Goal: Task Accomplishment & Management: Manage account settings

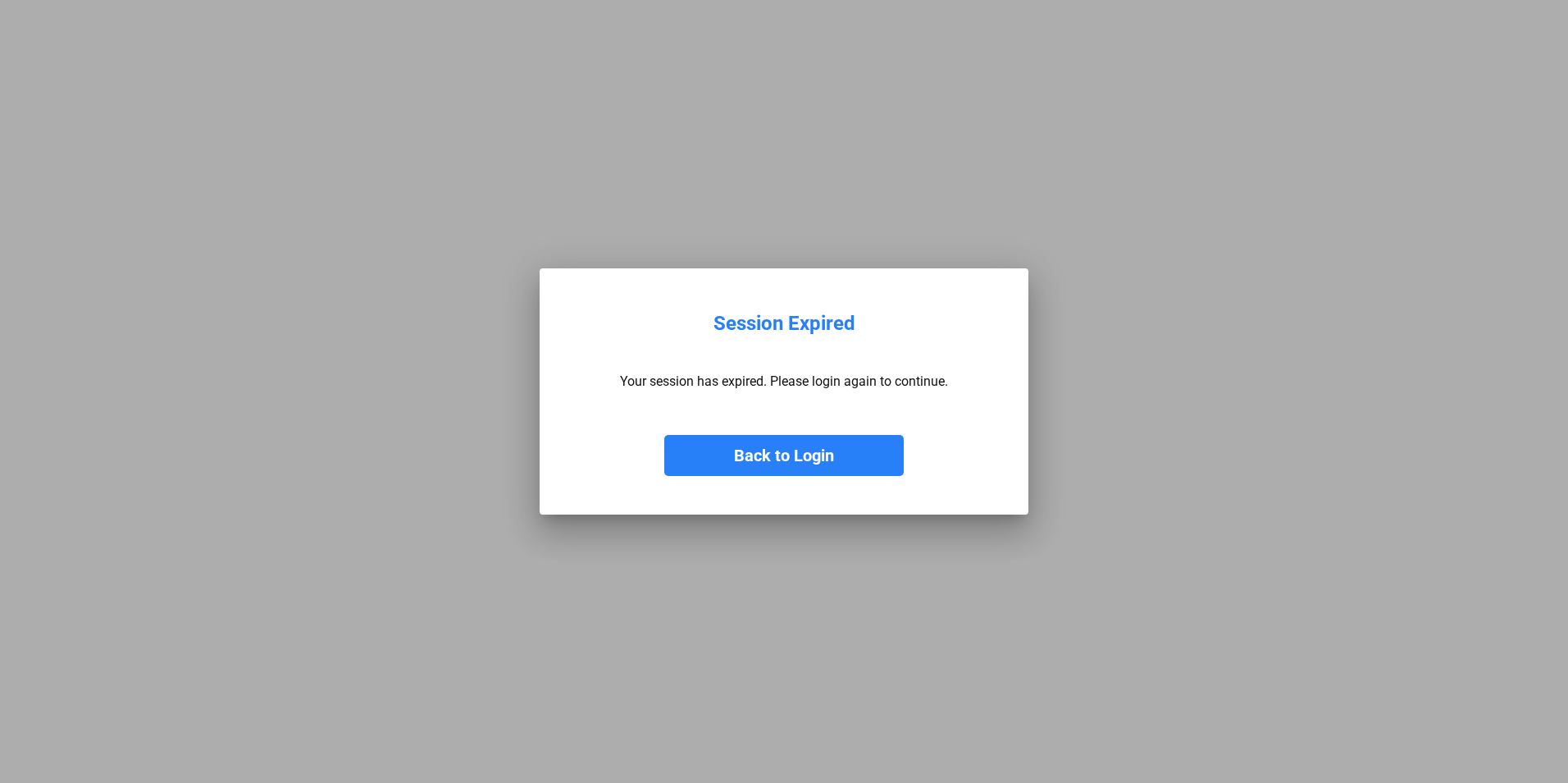
click at [823, 463] on button "Back to Login" at bounding box center [784, 455] width 240 height 41
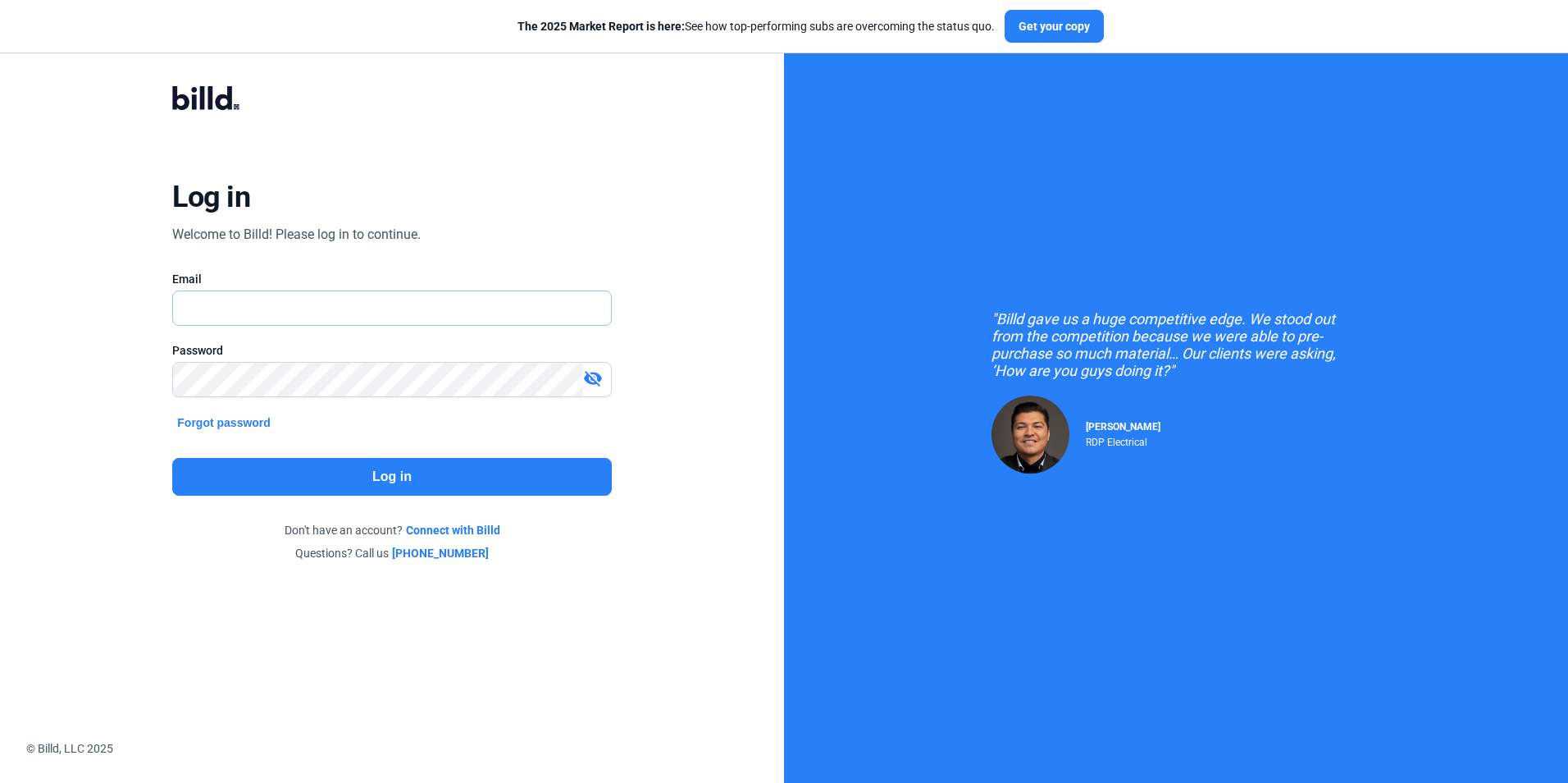
type input "[PERSON_NAME][EMAIL_ADDRESS][DOMAIN_NAME]"
click at [464, 485] on button "Log in" at bounding box center [391, 476] width 438 height 37
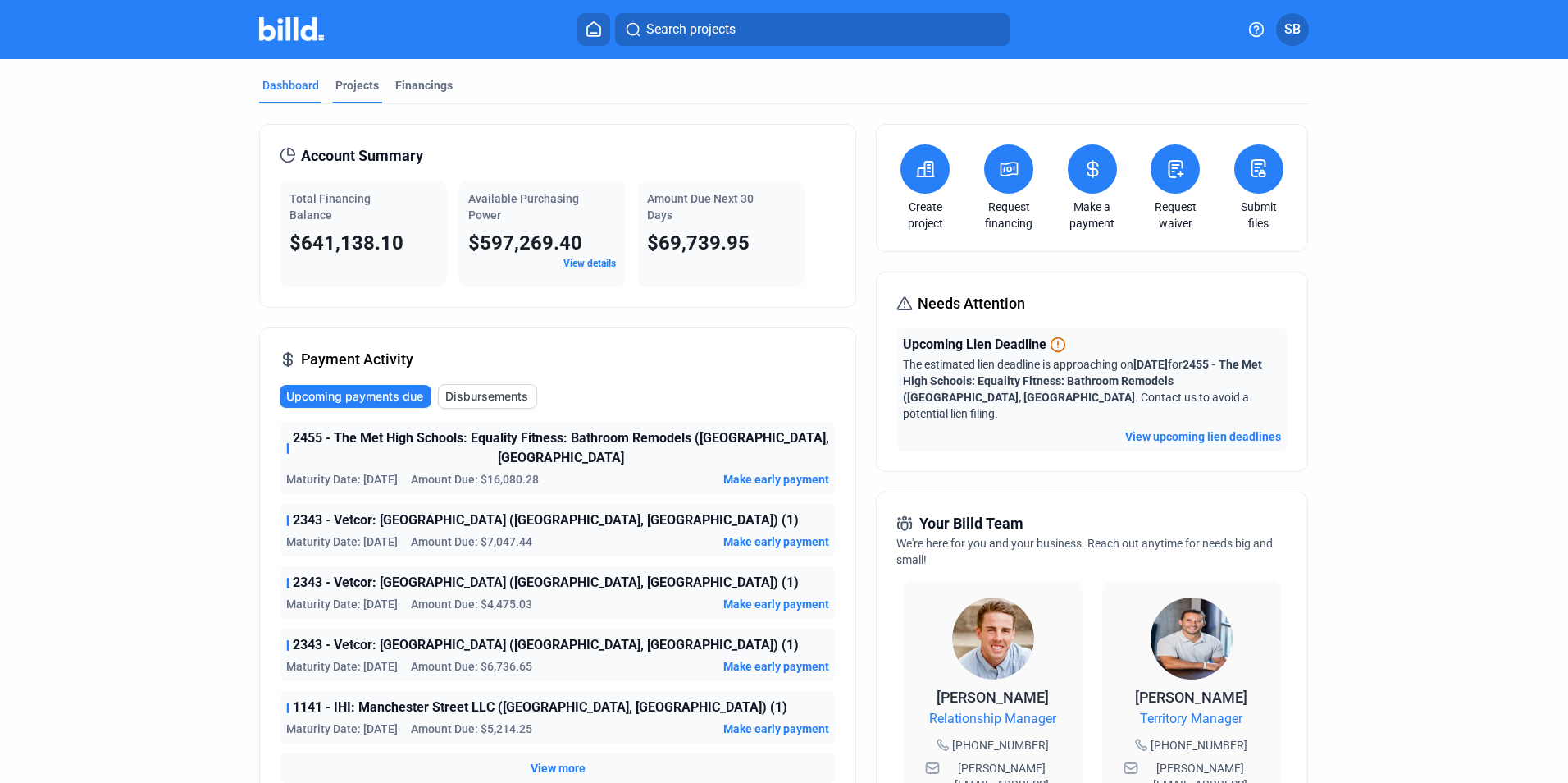
click at [347, 81] on div "Projects" at bounding box center [357, 85] width 44 height 17
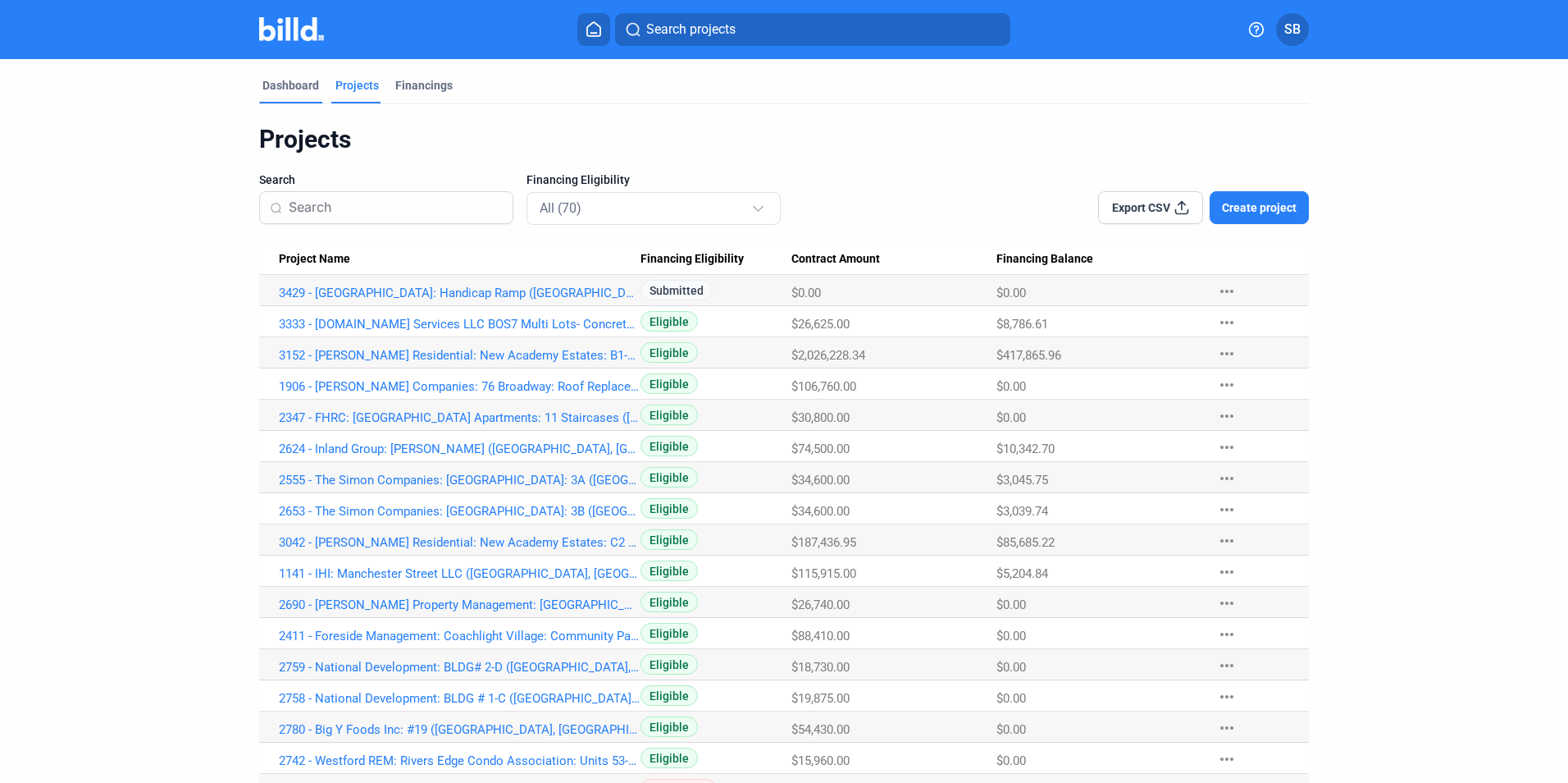
click at [283, 80] on div "Dashboard" at bounding box center [290, 85] width 57 height 17
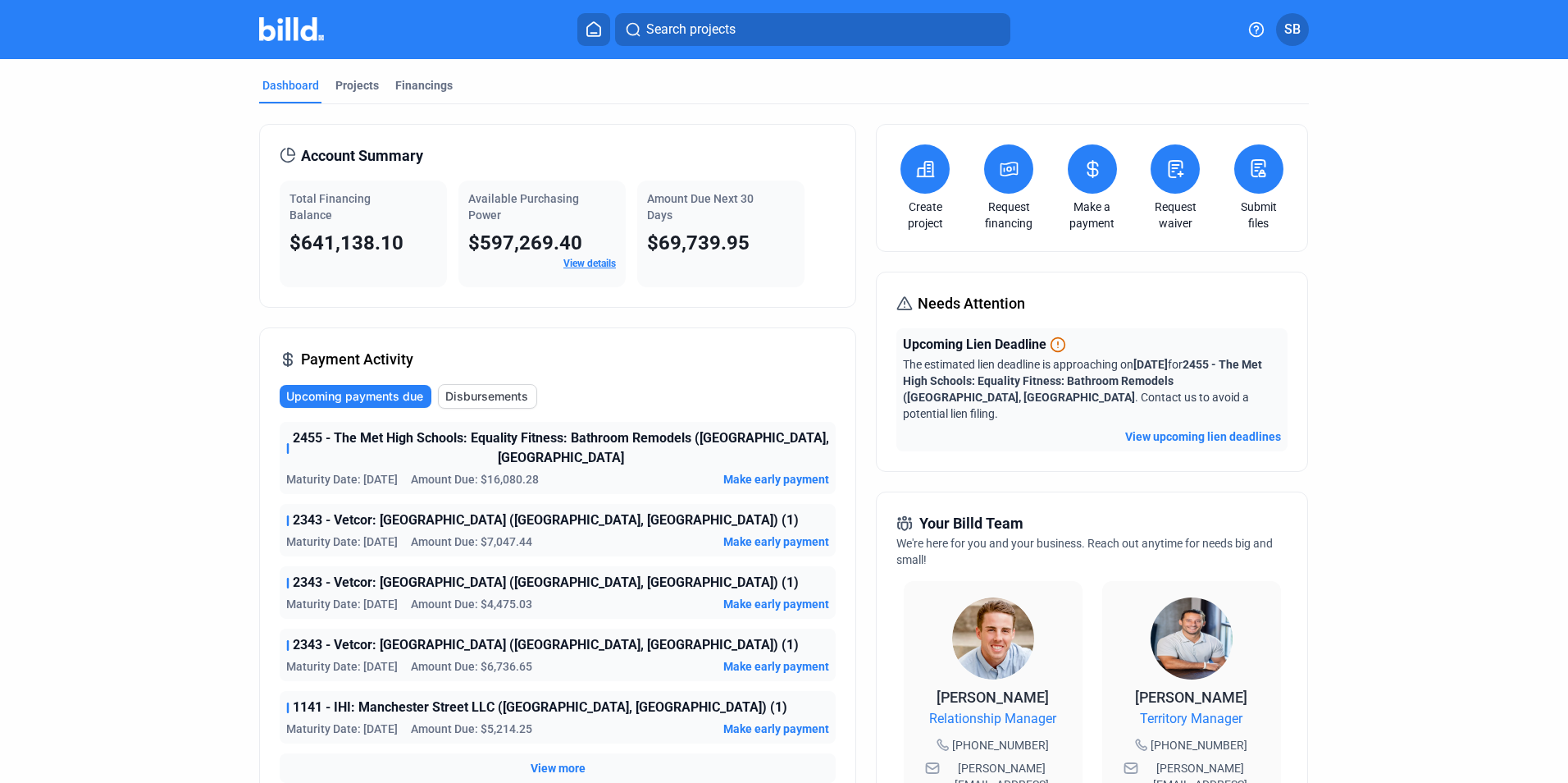
scroll to position [164, 0]
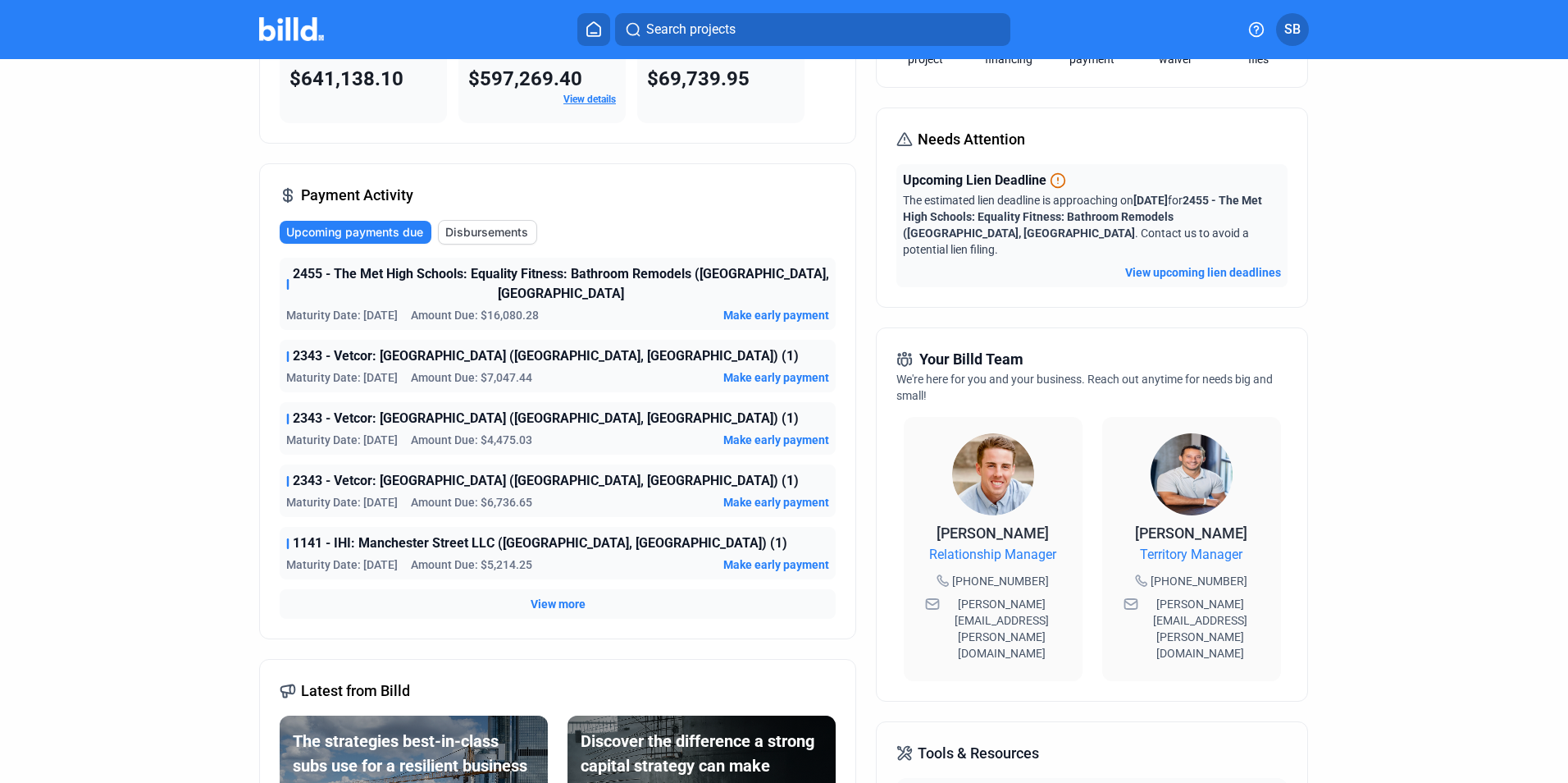
click at [553, 596] on span "View more" at bounding box center [558, 603] width 55 height 17
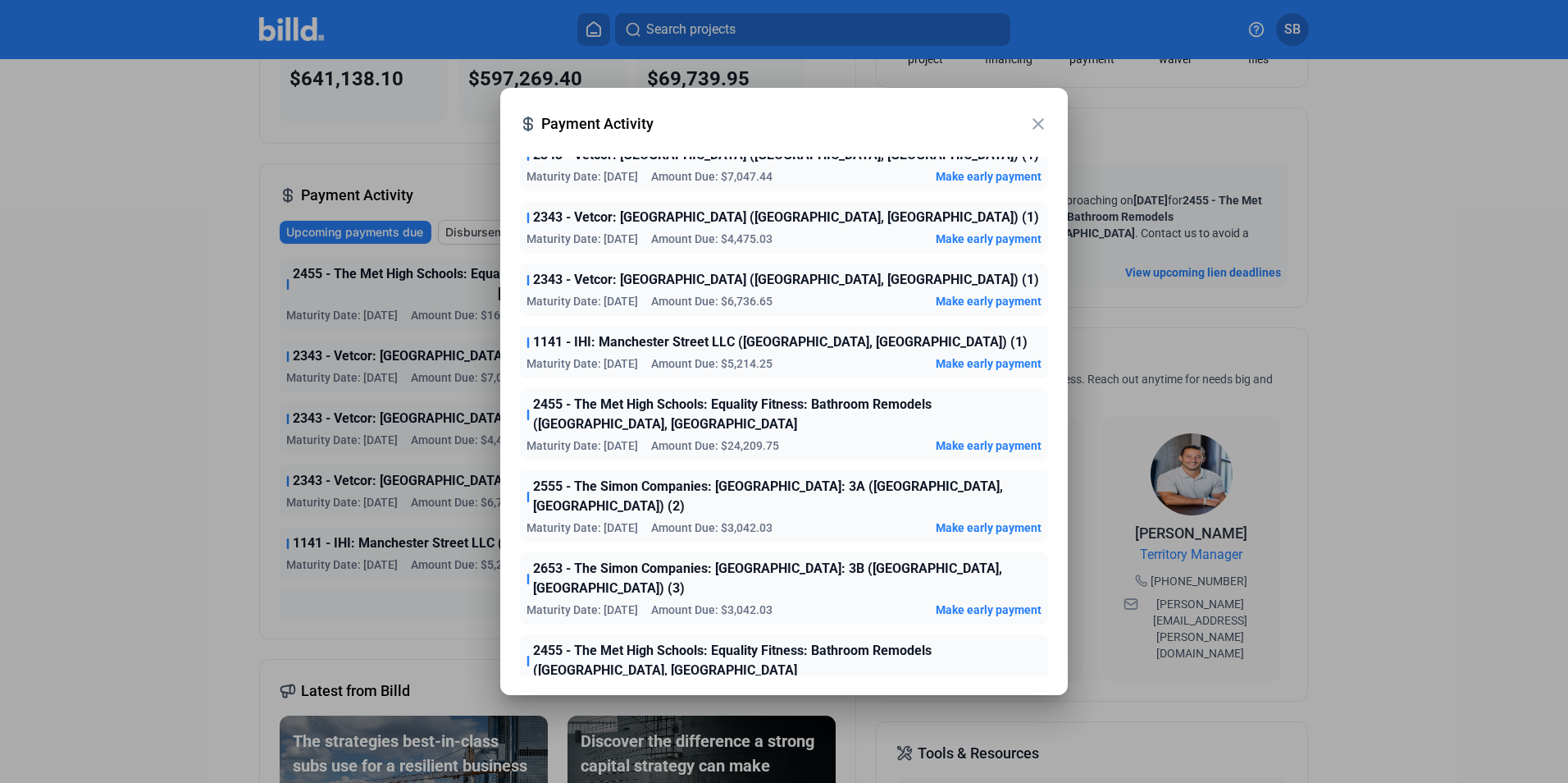
scroll to position [0, 0]
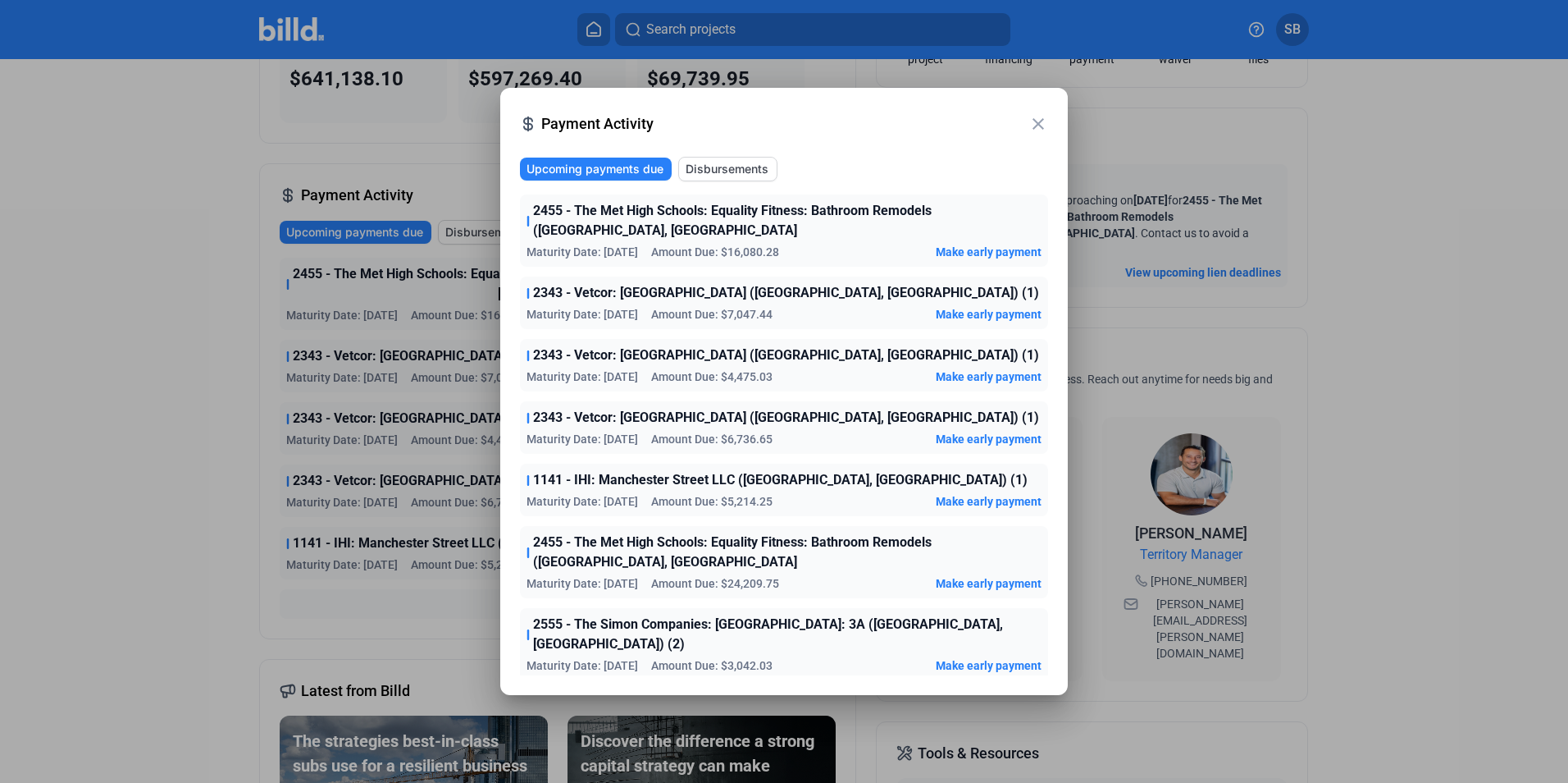
click at [1033, 119] on mat-icon "close" at bounding box center [1038, 124] width 20 height 20
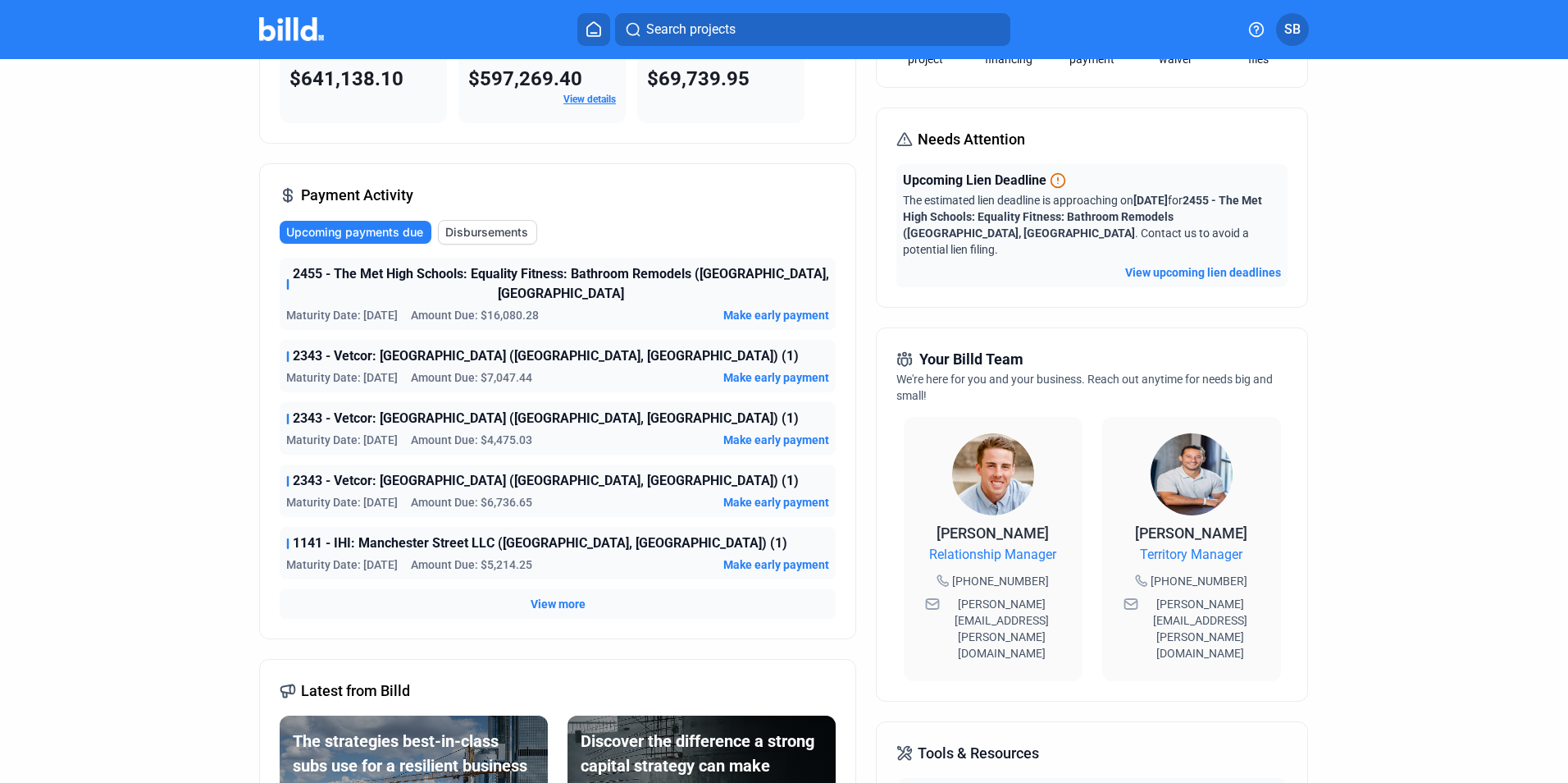
click at [207, 332] on dashboard "Dashboard Projects Financings Account Summary Total Financing Balance $641,138.…" at bounding box center [784, 473] width 1411 height 1154
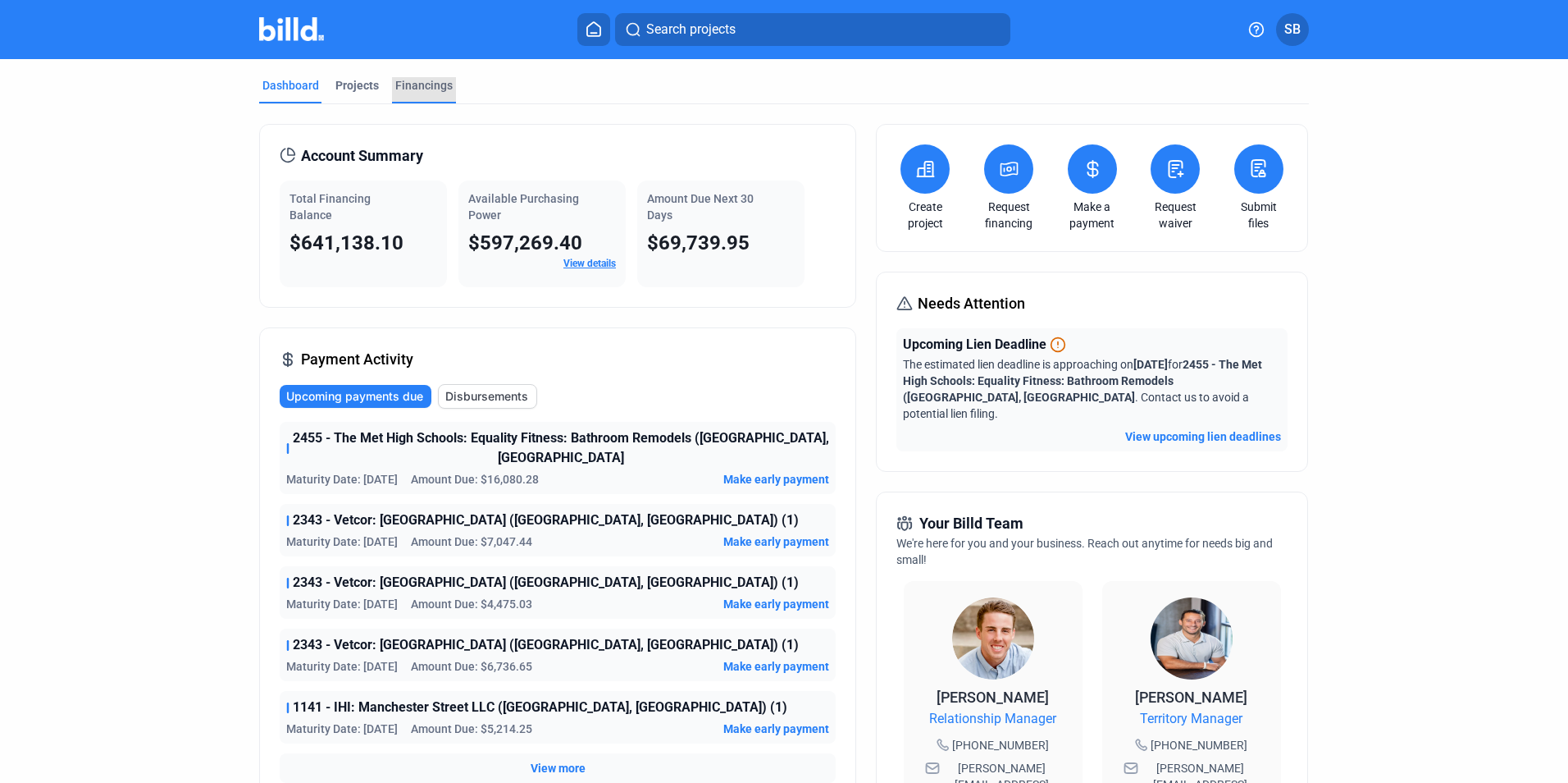
click at [419, 85] on div "Financings" at bounding box center [424, 85] width 58 height 17
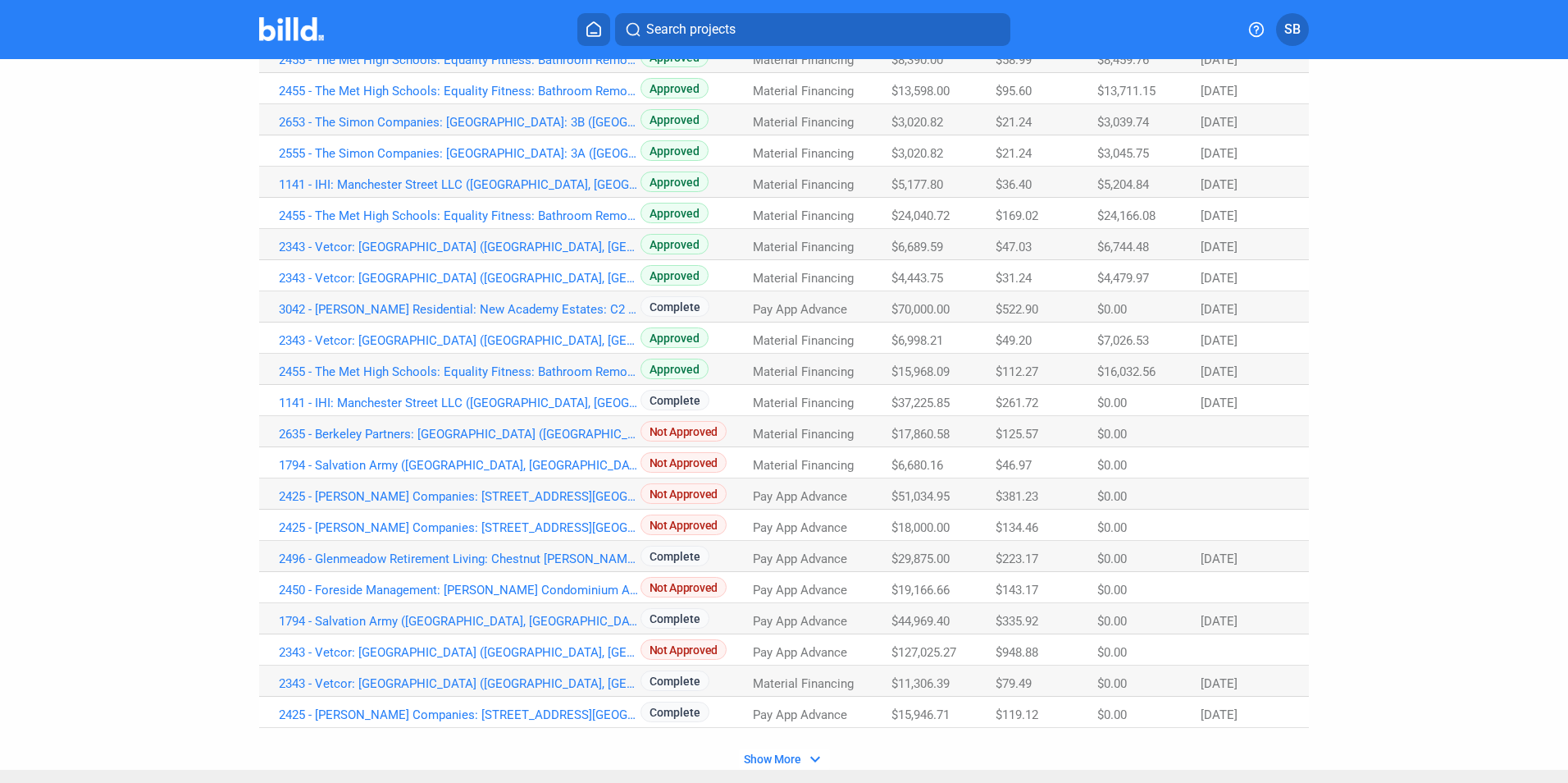
scroll to position [822, 0]
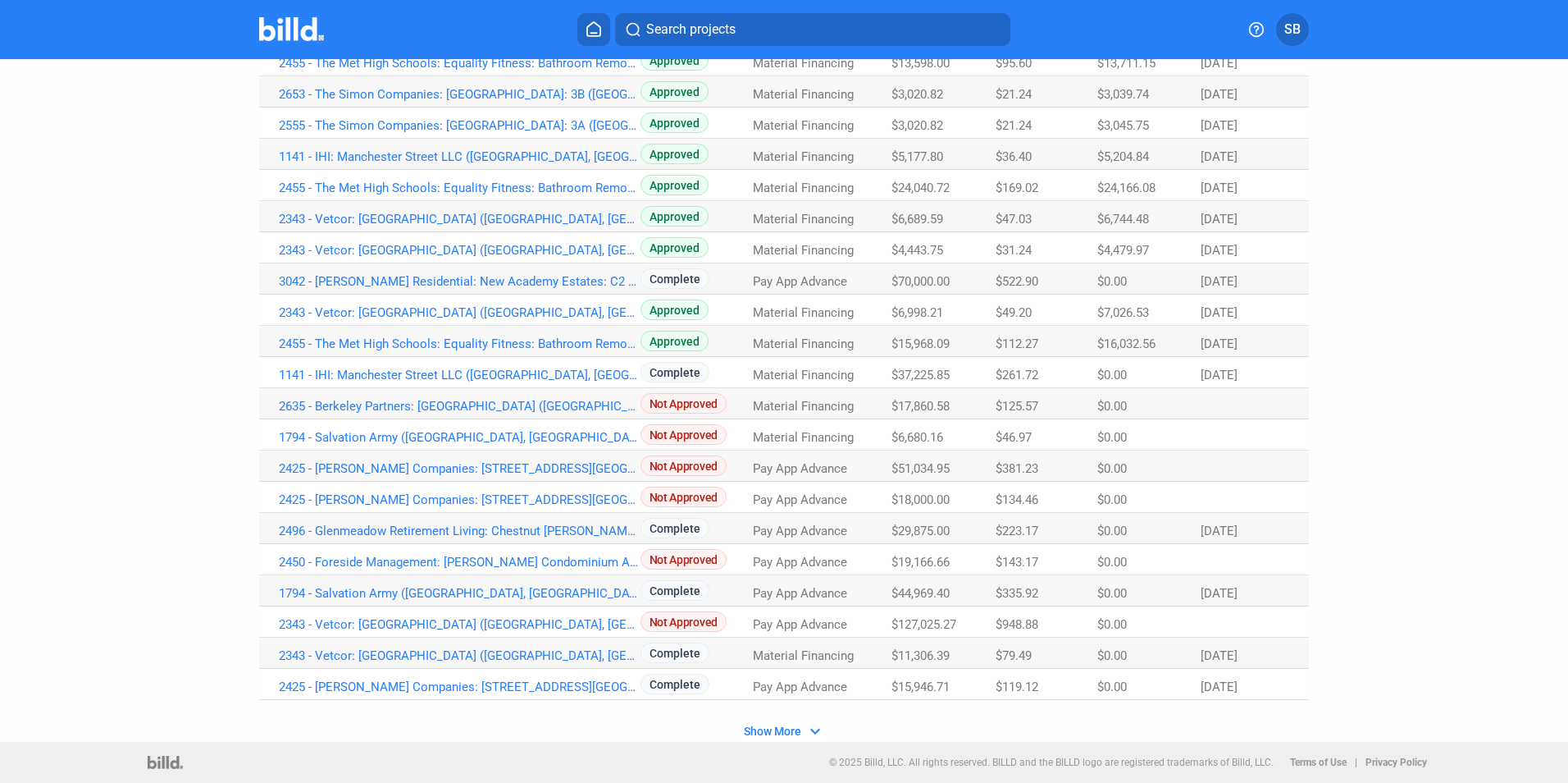
click at [784, 733] on span "Show More" at bounding box center [772, 731] width 58 height 13
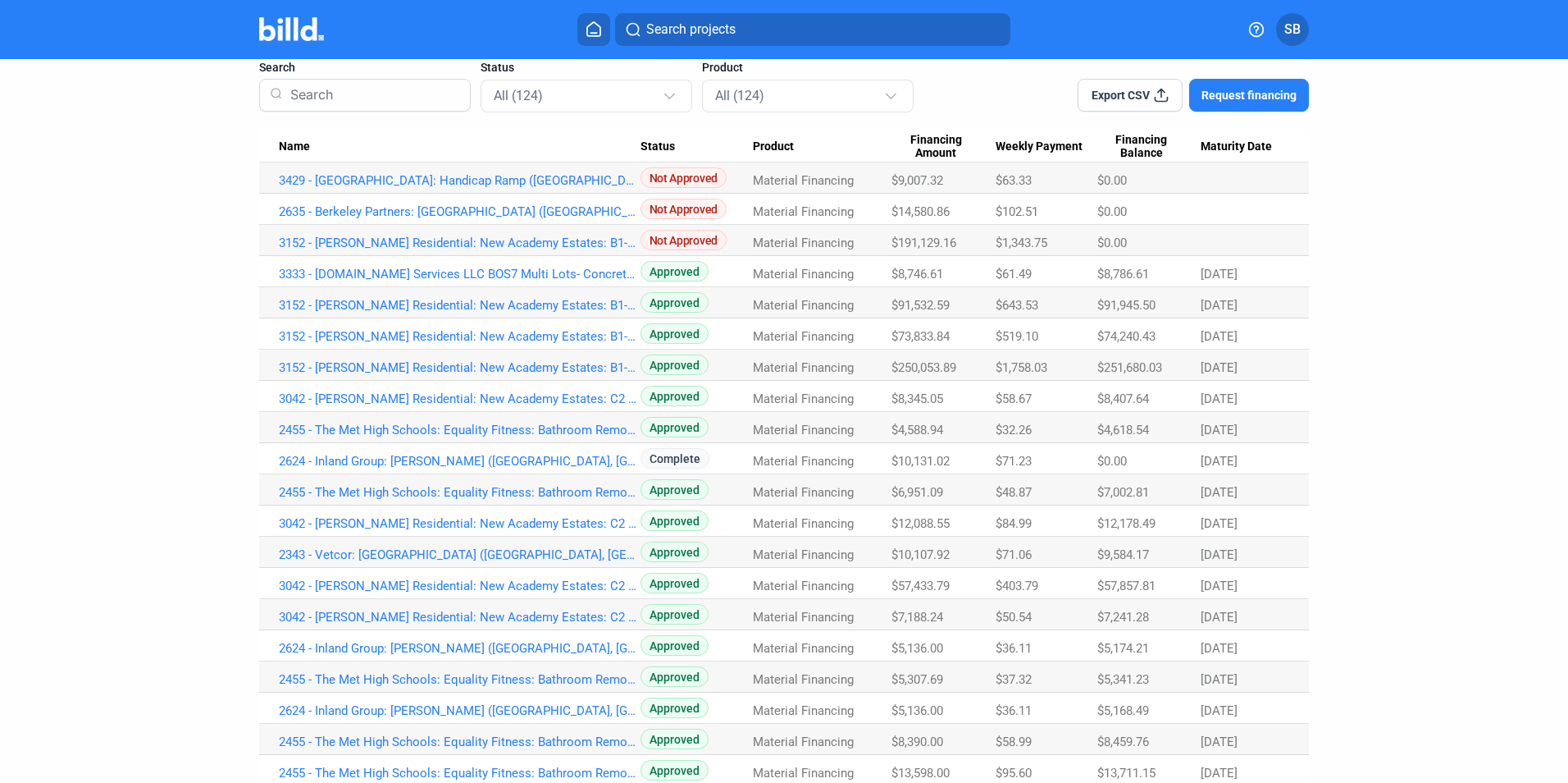
scroll to position [18, 0]
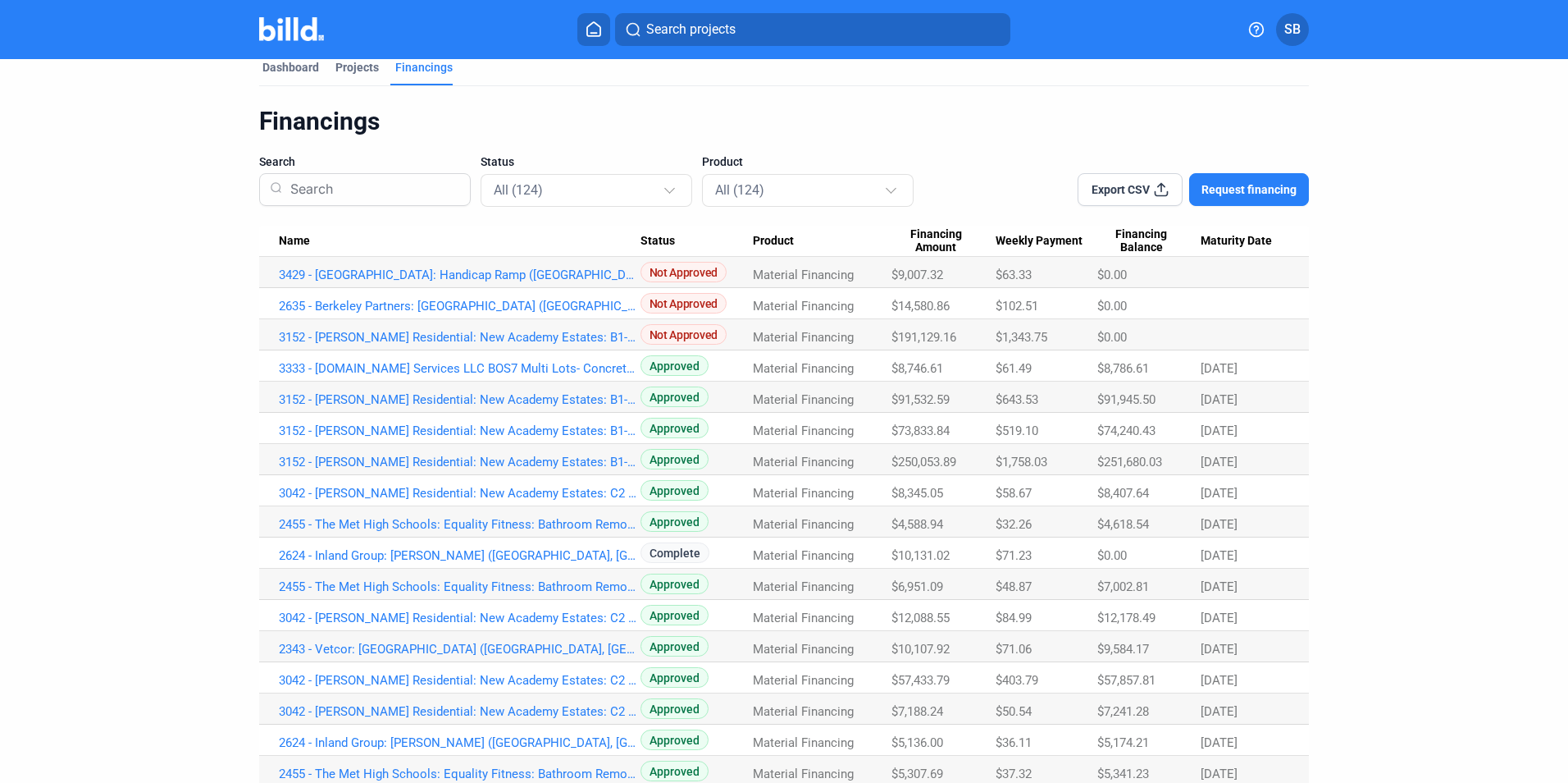
click at [1144, 194] on span "Export CSV" at bounding box center [1120, 189] width 58 height 17
click at [284, 60] on div "Dashboard" at bounding box center [290, 67] width 57 height 17
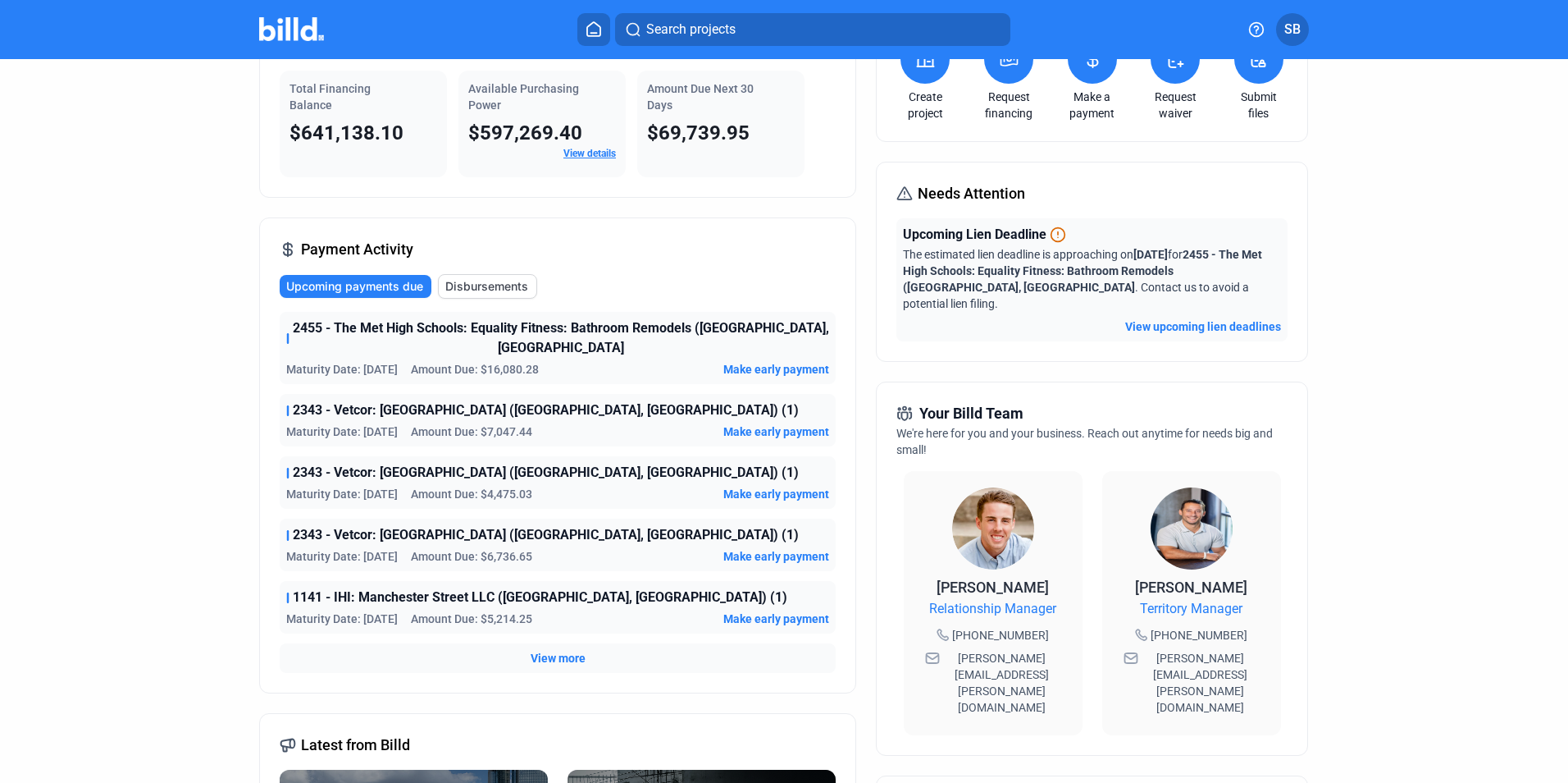
scroll to position [164, 0]
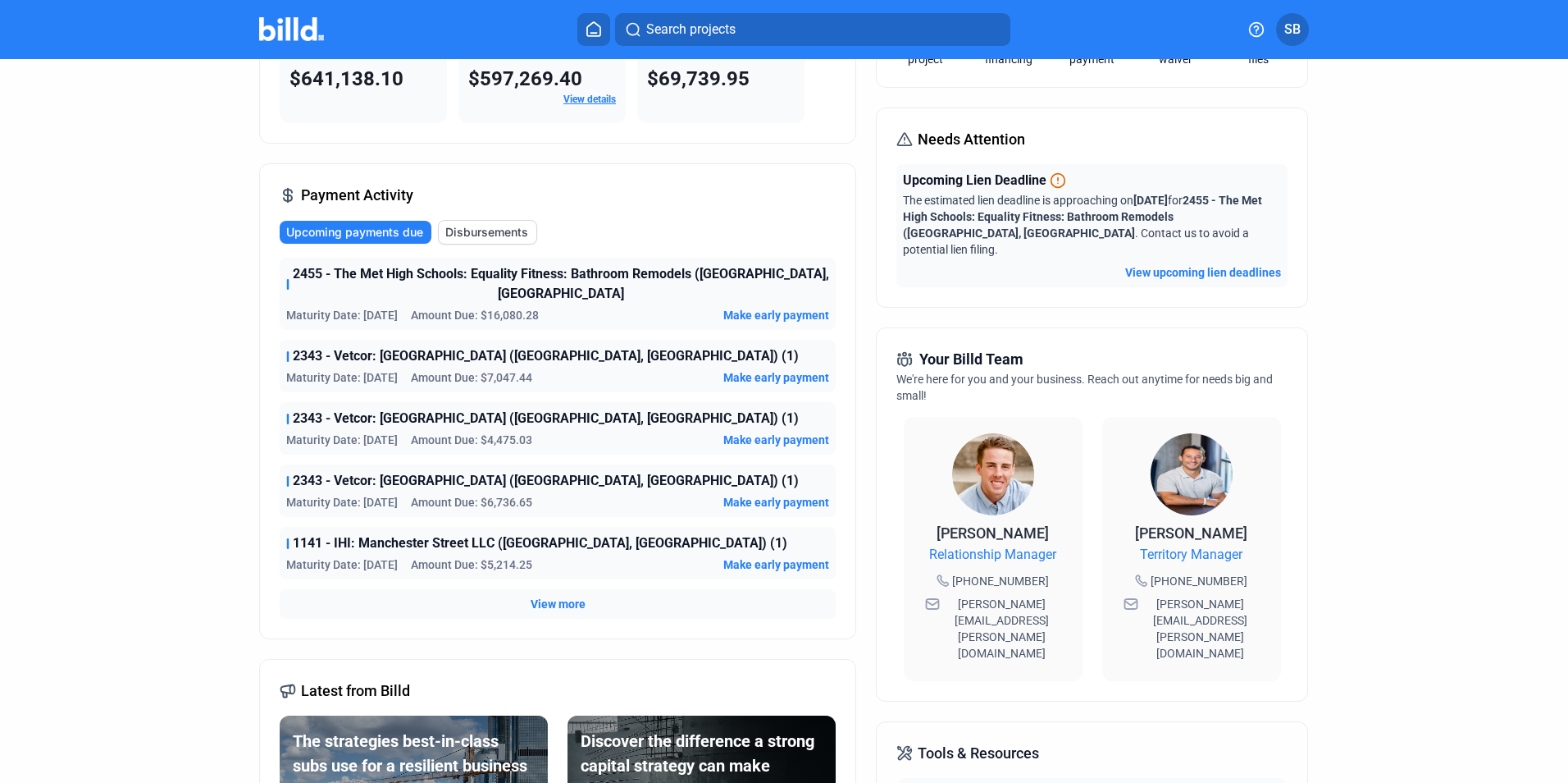
click at [572, 596] on span "View more" at bounding box center [558, 603] width 55 height 17
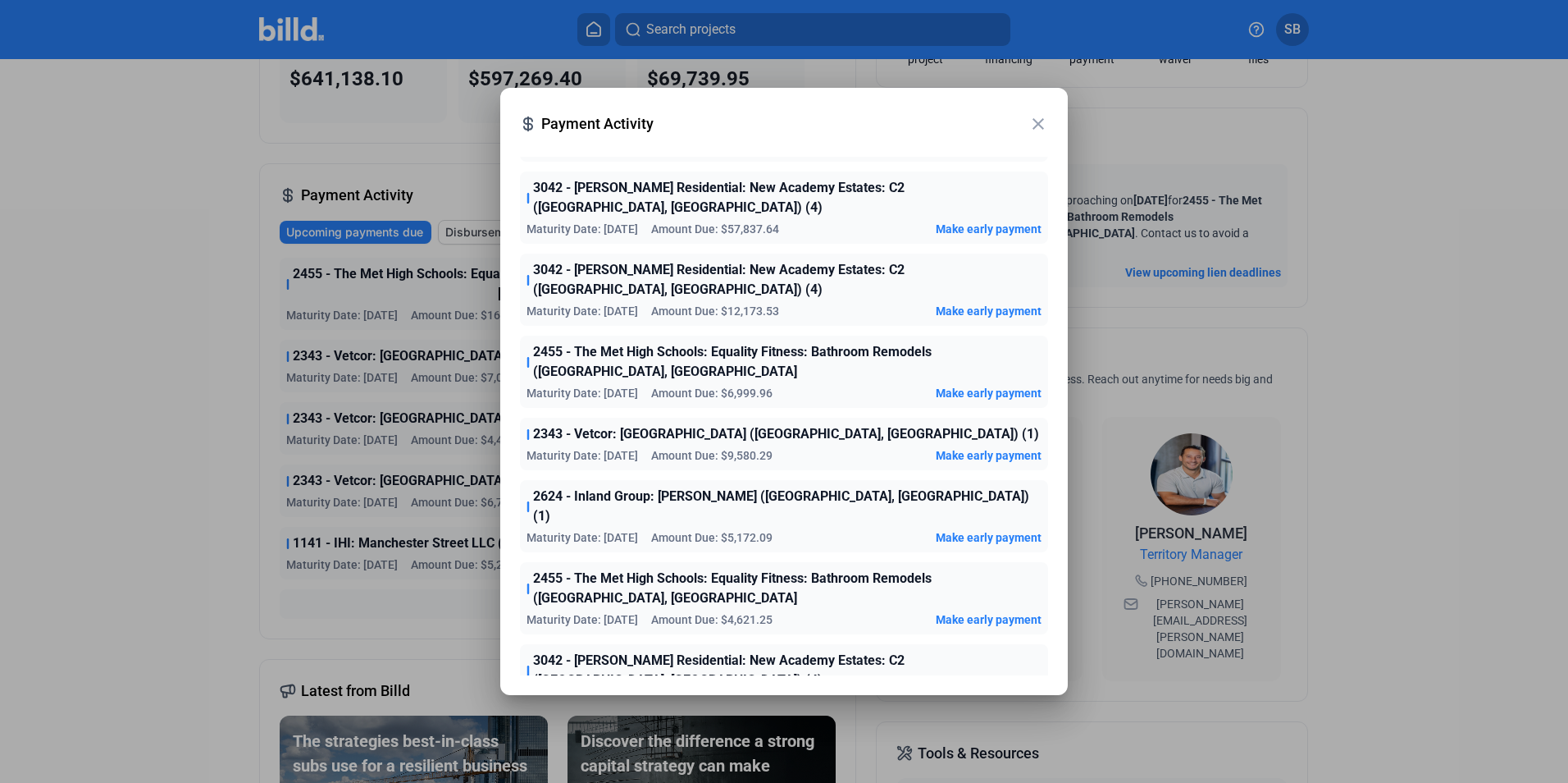
scroll to position [1025, 0]
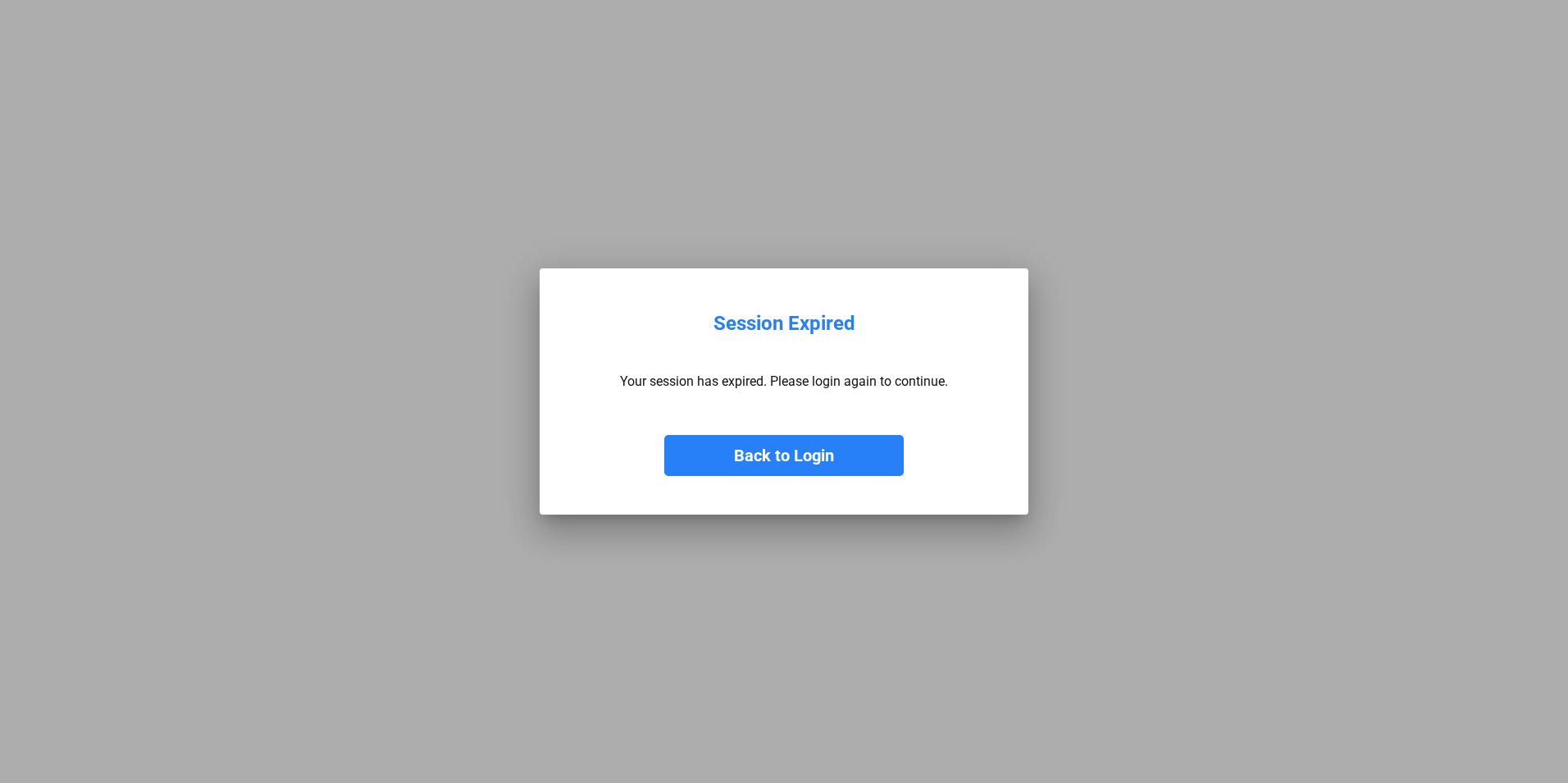
drag, startPoint x: 773, startPoint y: 447, endPoint x: 838, endPoint y: 460, distance: 66.3
click at [773, 447] on button "Back to Login" at bounding box center [784, 455] width 240 height 41
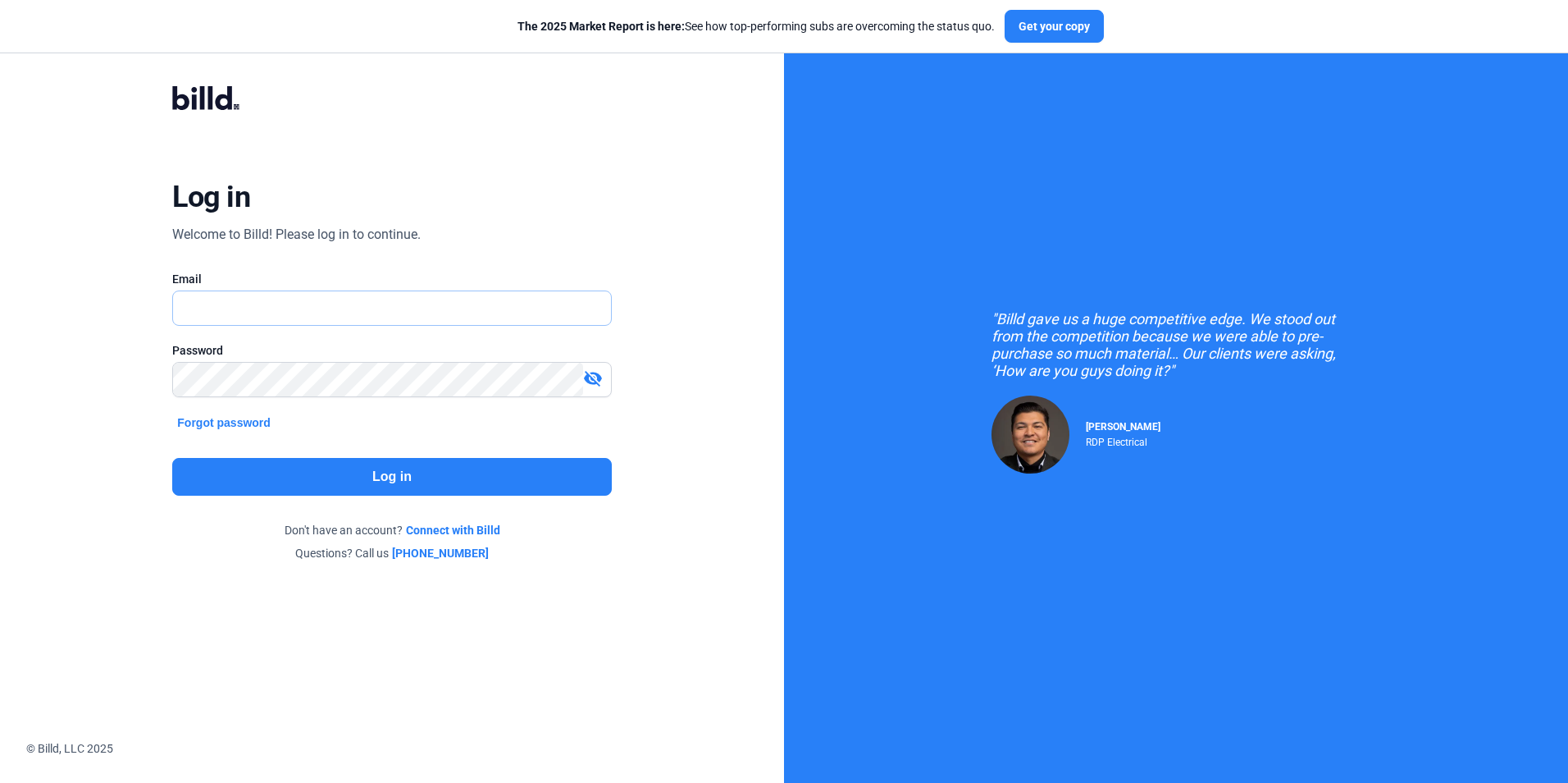
type input "[PERSON_NAME][EMAIL_ADDRESS][DOMAIN_NAME]"
click at [368, 456] on div "Log in Welcome to Billd! Please log in to continue. Email sherrie@gorefab.com P…" at bounding box center [391, 323] width 564 height 537
click at [370, 475] on button "Log in" at bounding box center [391, 476] width 438 height 37
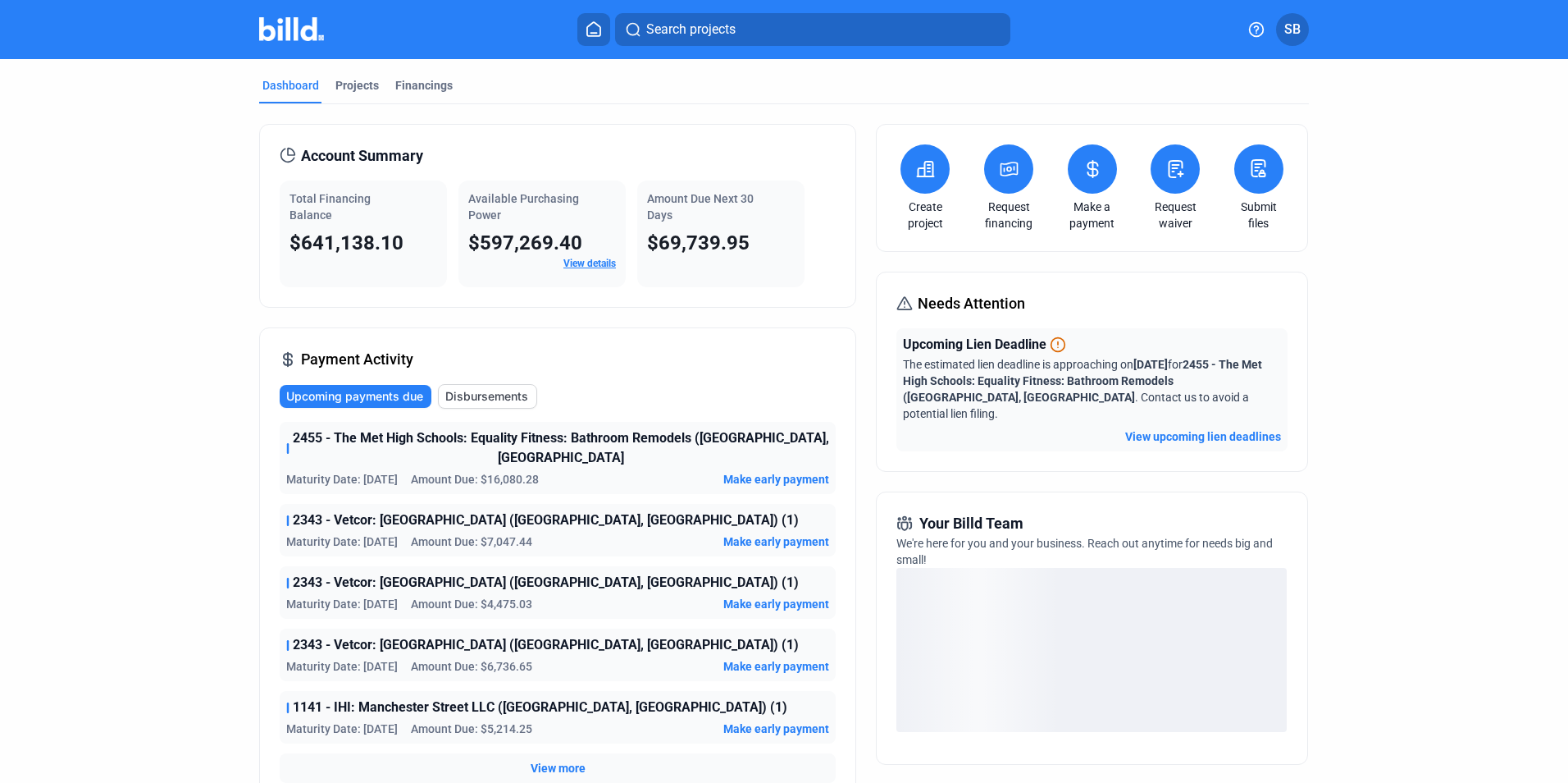
click at [561, 759] on span "View more" at bounding box center [558, 767] width 55 height 17
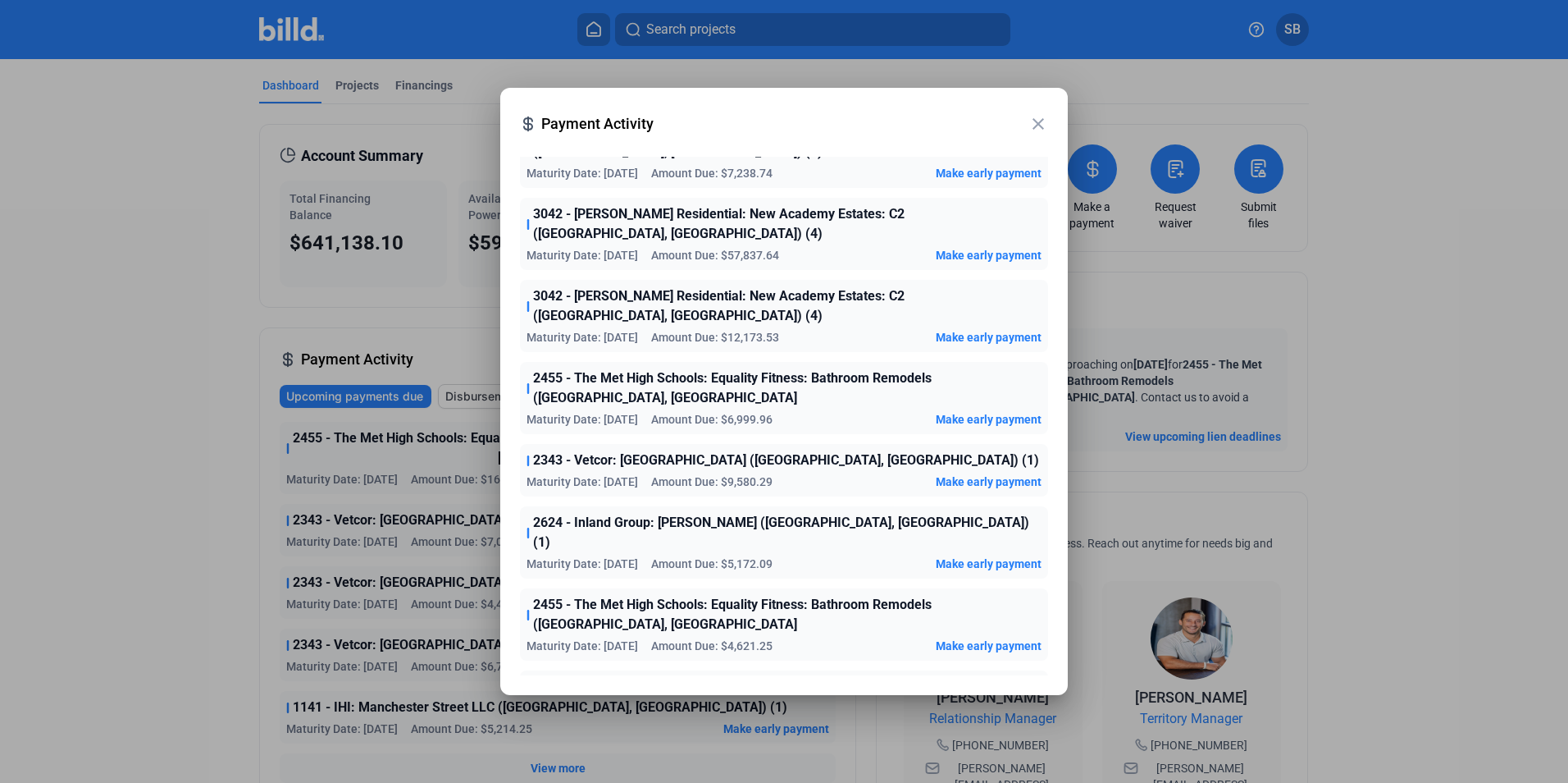
scroll to position [1025, 0]
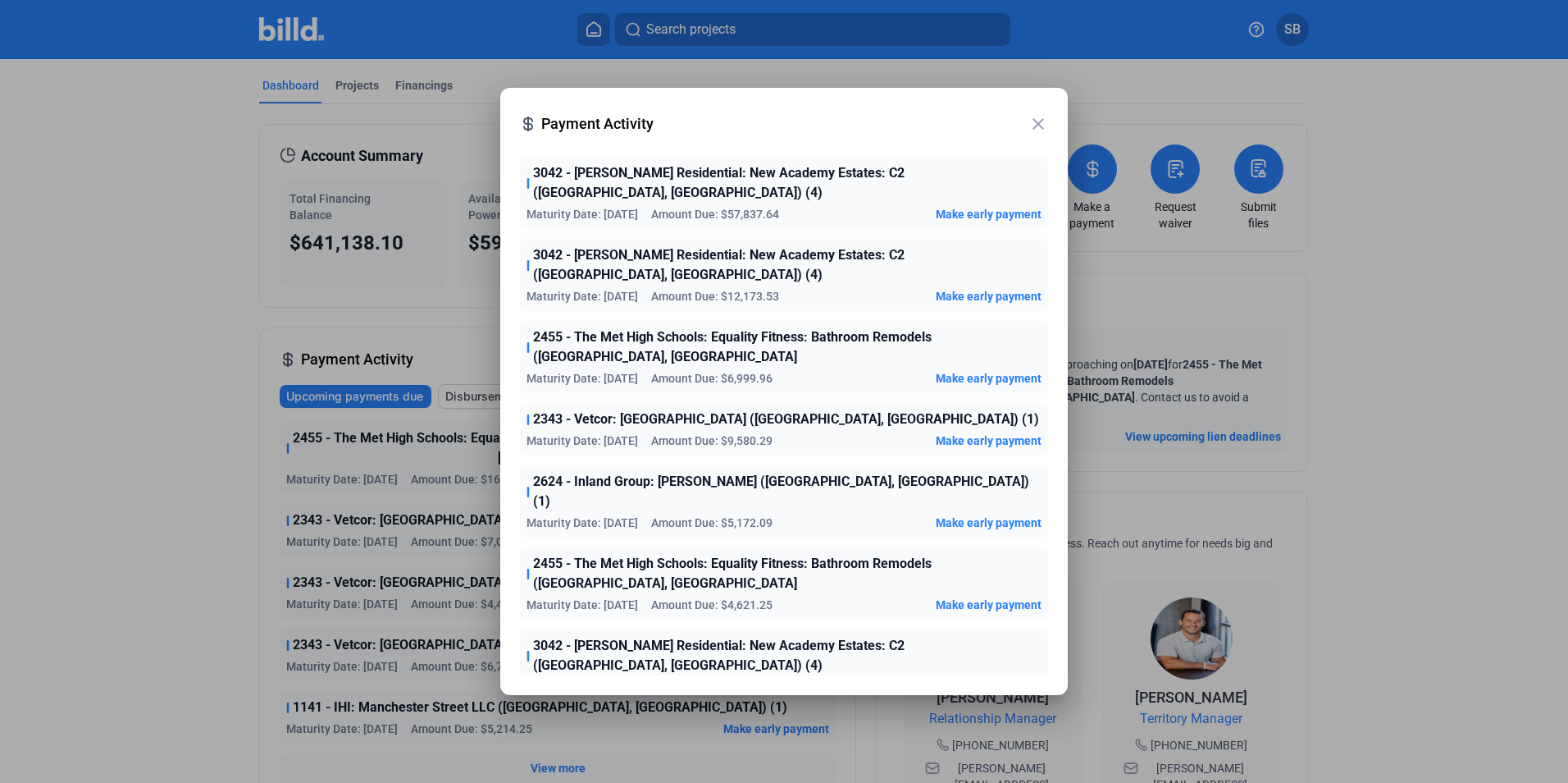
click at [1041, 122] on mat-icon "close" at bounding box center [1038, 124] width 20 height 20
